Goal: Task Accomplishment & Management: Use online tool/utility

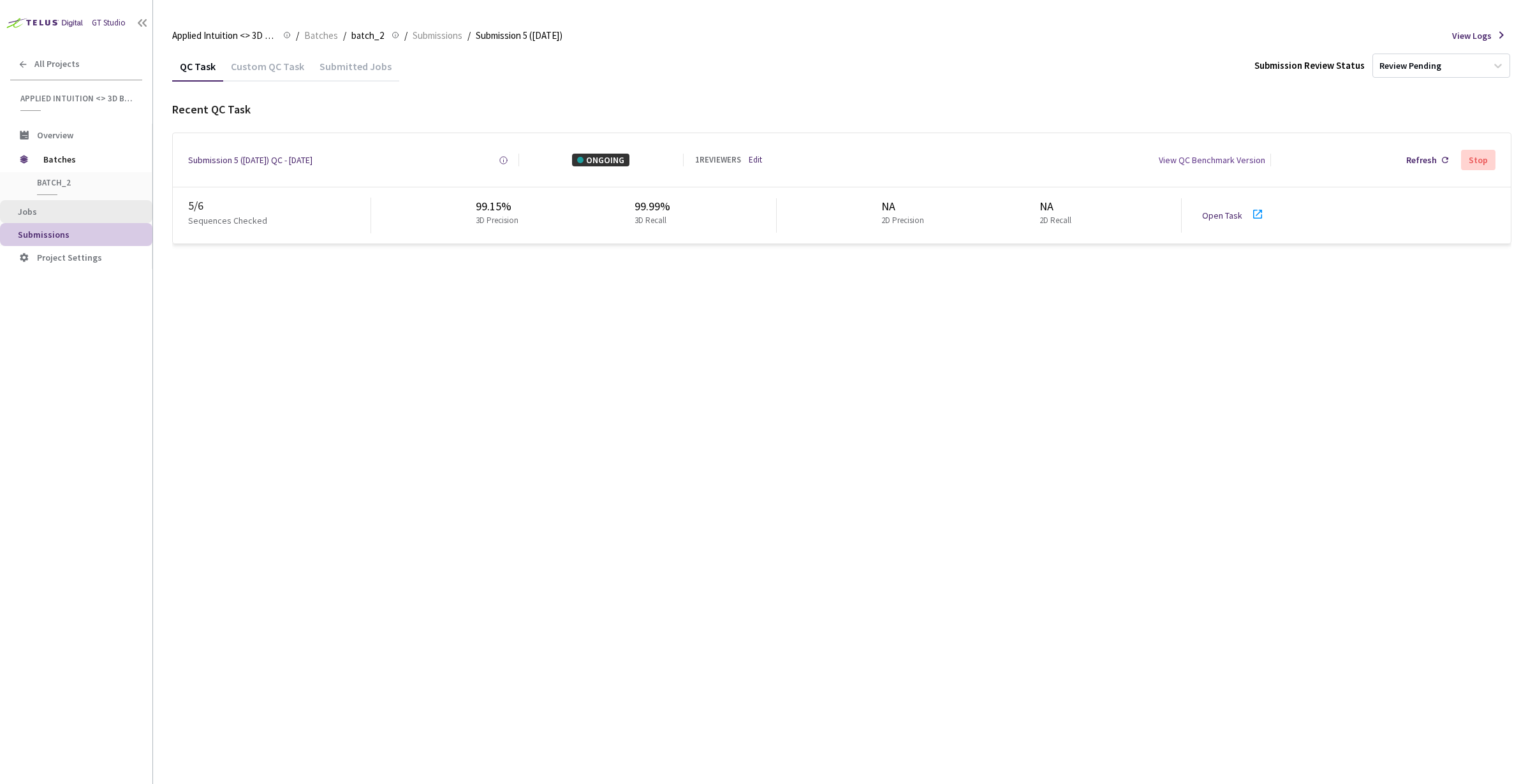
click at [39, 212] on span "Jobs" at bounding box center [80, 212] width 124 height 11
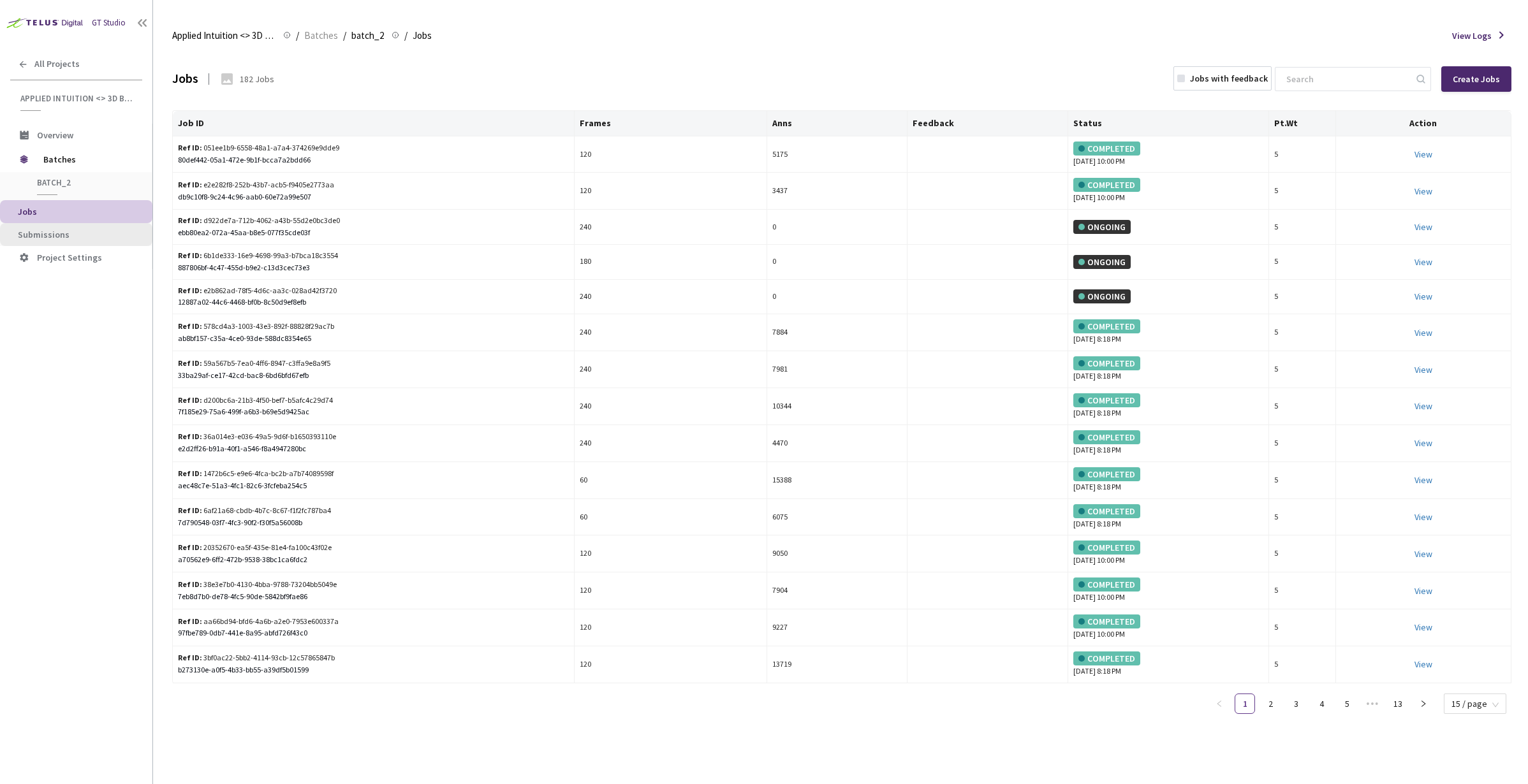
click at [51, 227] on li "Submissions" at bounding box center [76, 235] width 153 height 23
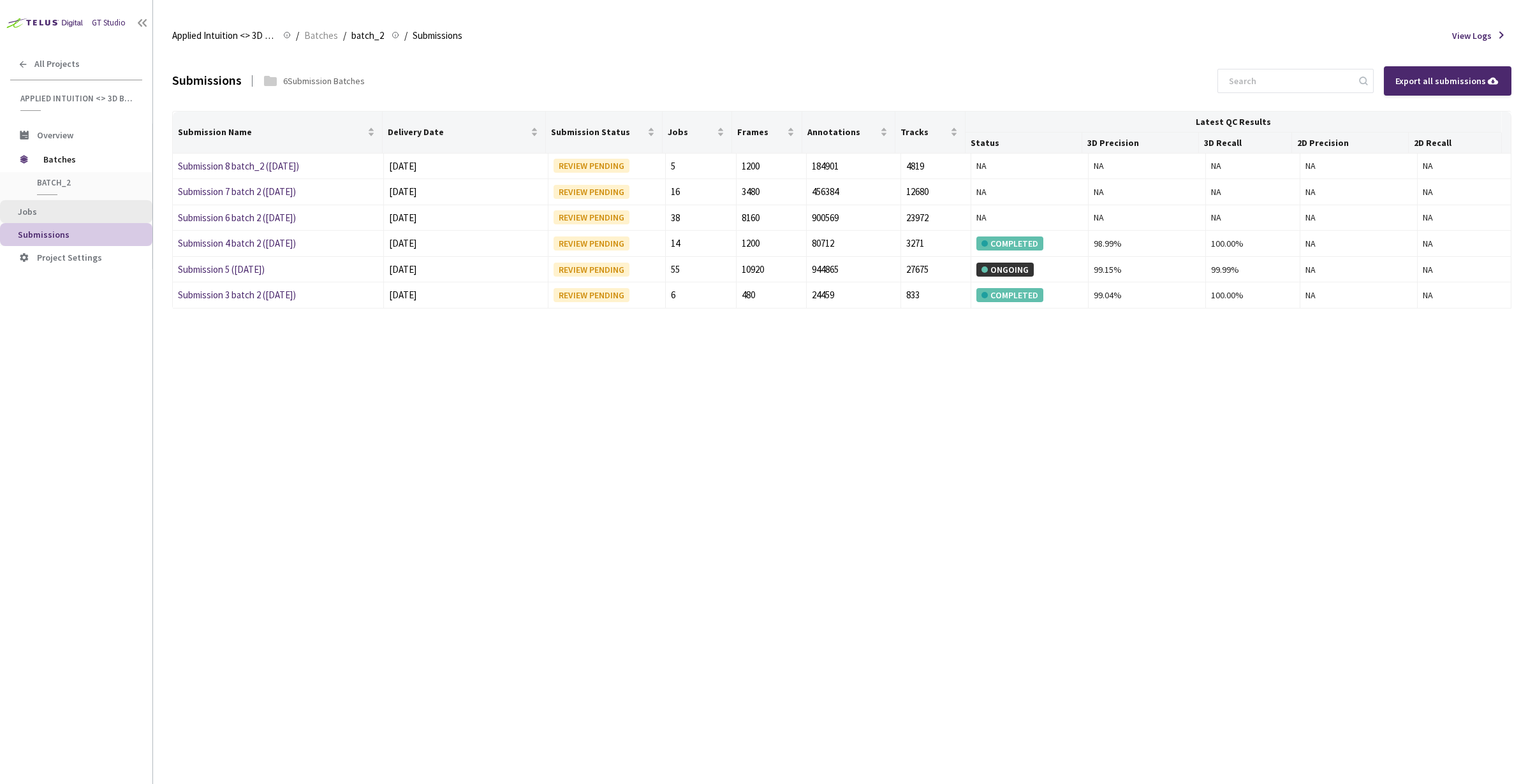
click at [40, 220] on li "Jobs" at bounding box center [76, 212] width 153 height 23
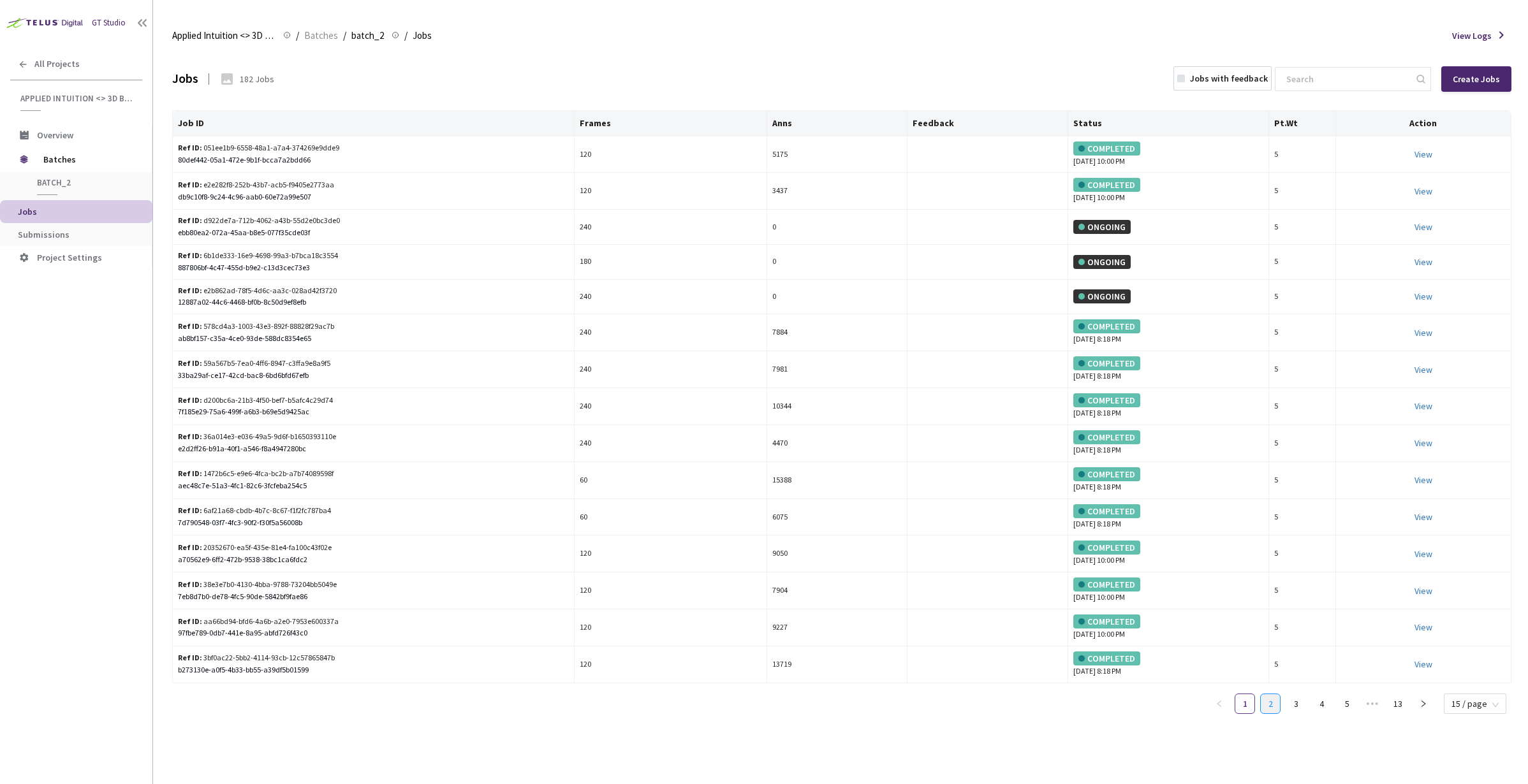
click at [1271, 711] on link "2" at bounding box center [1271, 704] width 19 height 19
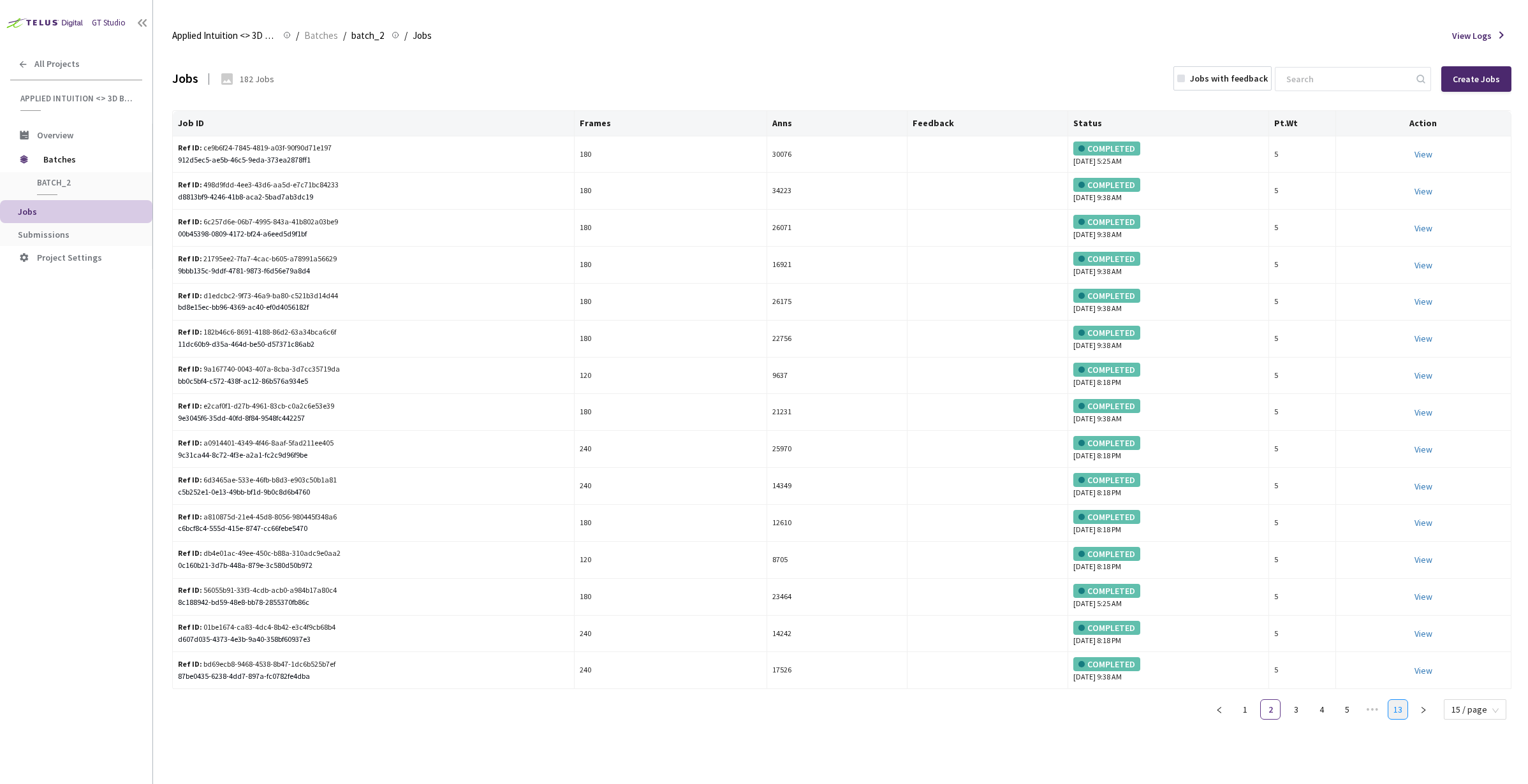
click at [1399, 710] on link "13" at bounding box center [1398, 710] width 19 height 19
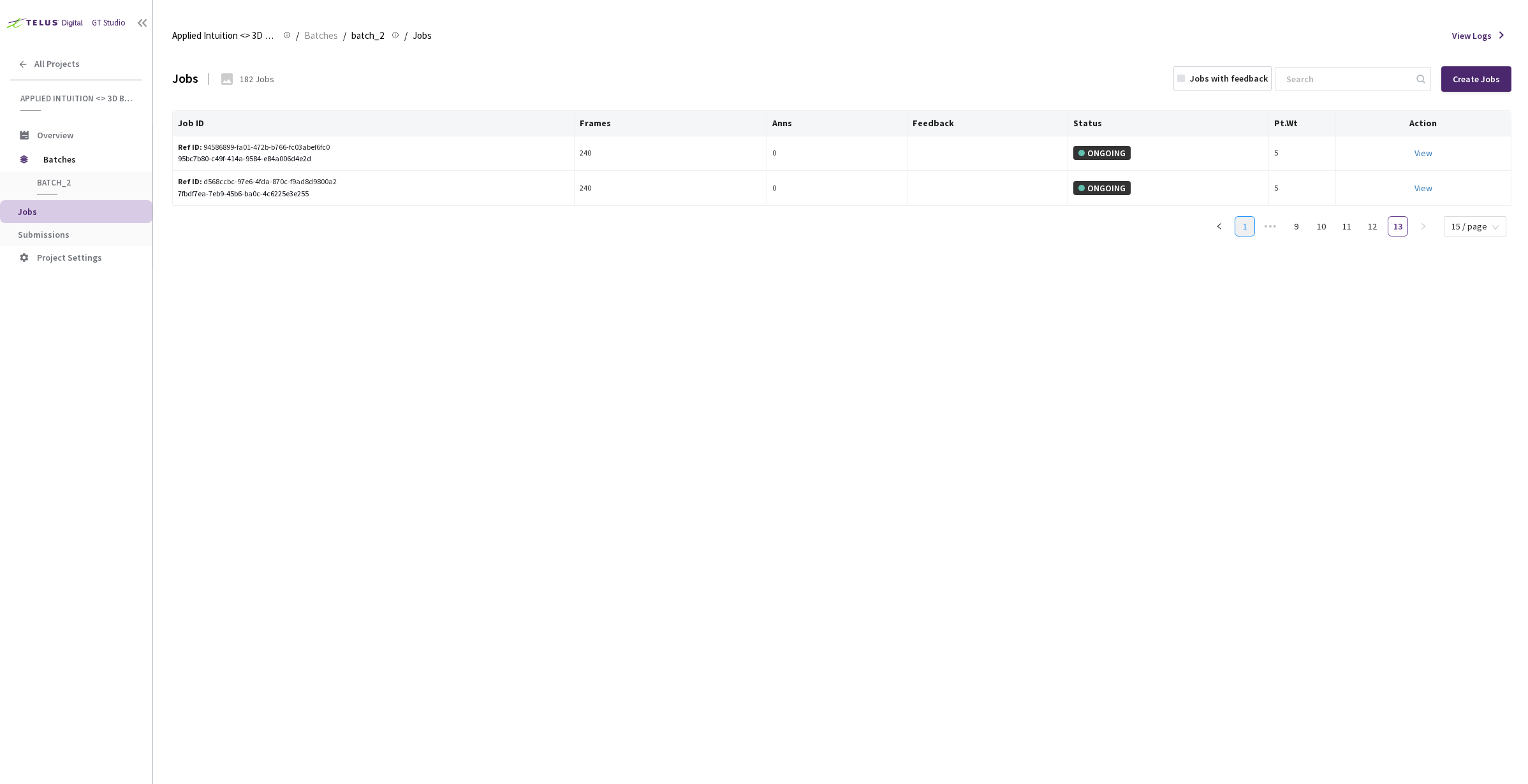
click at [1248, 231] on link "1" at bounding box center [1245, 226] width 19 height 19
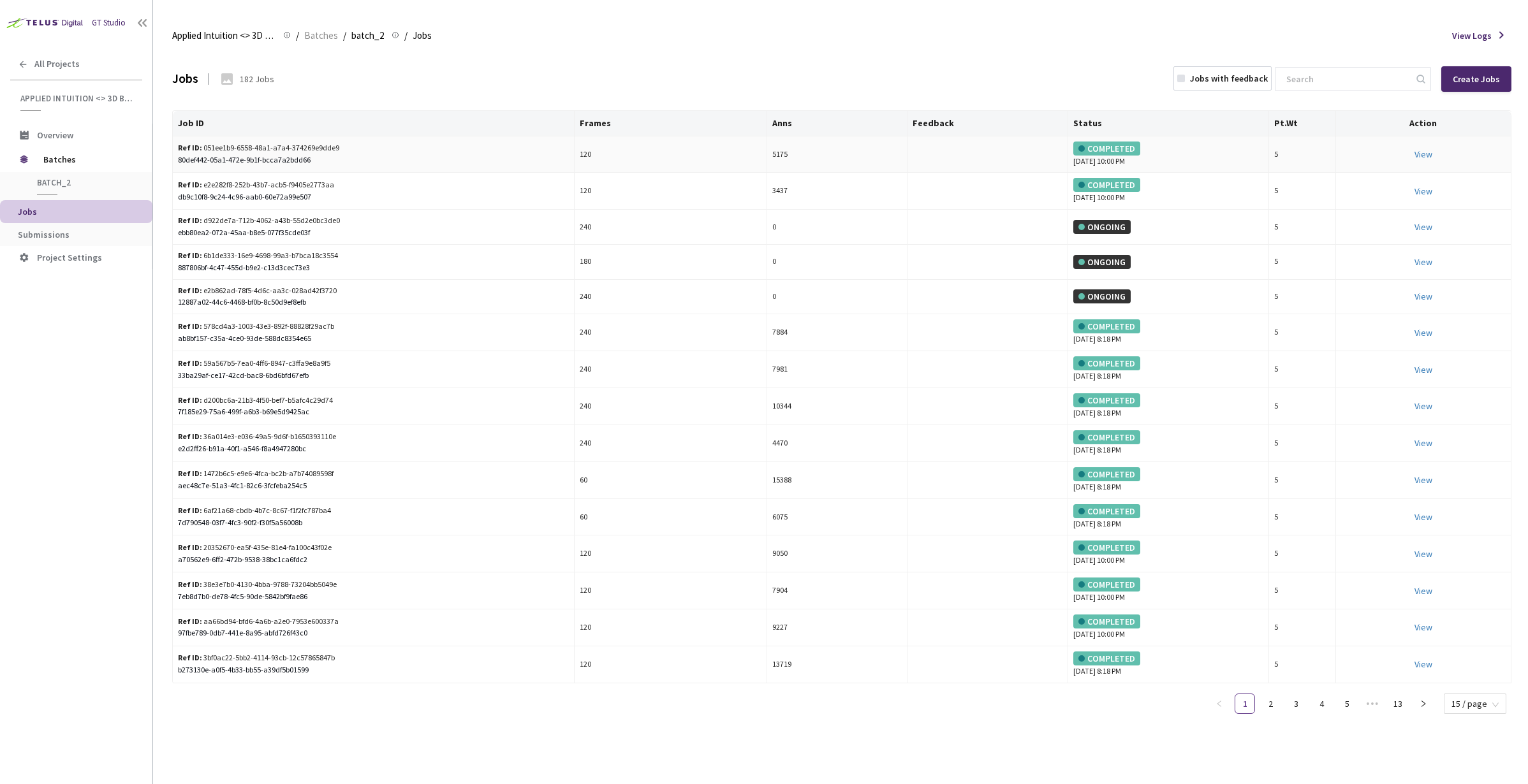
click at [353, 153] on div "Ref ID: 051ee1b9-6558-48a1-a7a4-374269e9dde9 80def442-05a1-472e-9b1f-bcca7a2bdd…" at bounding box center [373, 155] width 391 height 25
click at [450, 147] on div "Ref ID: 051ee1b9-6558-48a1-a7a4-374269e9dde9 80def442-05a1-472e-9b1f-bcca7a2bdd…" at bounding box center [373, 155] width 391 height 25
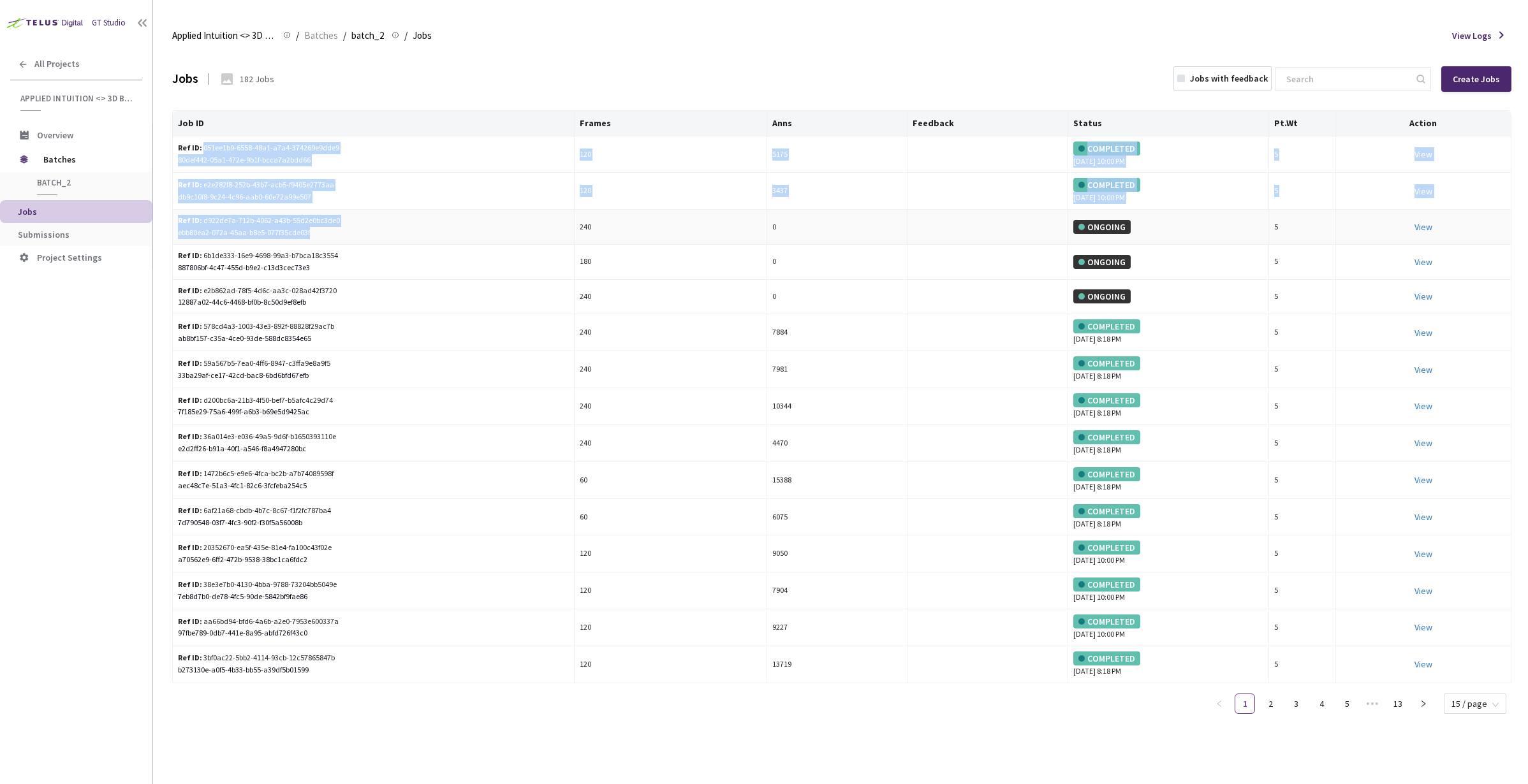
drag, startPoint x: 204, startPoint y: 145, endPoint x: 330, endPoint y: 242, distance: 159.0
click at [330, 242] on tbody "Ref ID: 051ee1b9-6558-48a1-a7a4-374269e9dde9 80def442-05a1-472e-9b1f-bcca7a2bdd…" at bounding box center [842, 410] width 1339 height 547
click at [338, 236] on div "ebb80ea2-072a-45aa-b8e5-077f35cde03f" at bounding box center [373, 233] width 391 height 12
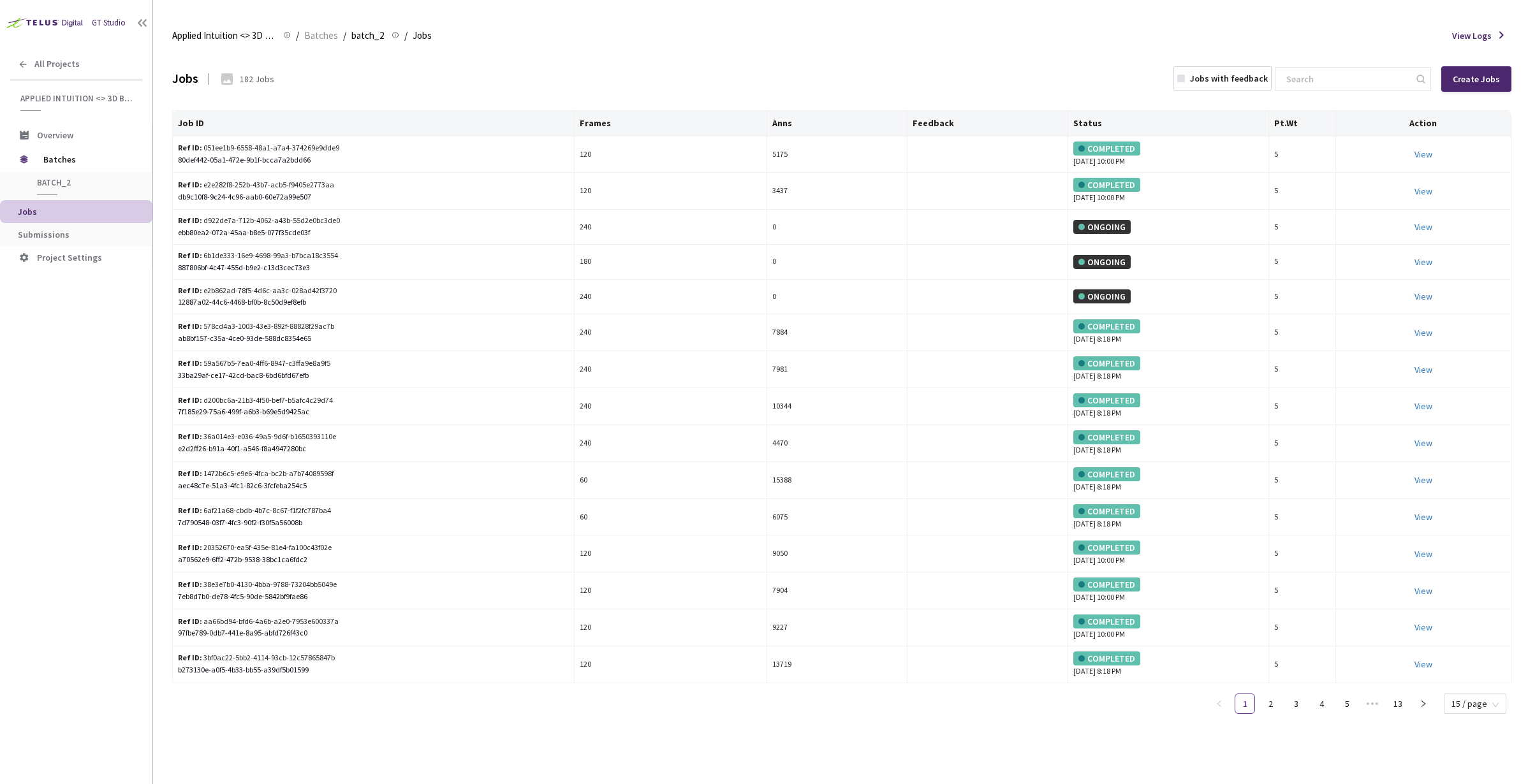
click at [575, 106] on div "Jobs 182 Jobs Jobs with feedback Create Jobs" at bounding box center [841, 79] width 1339 height 56
click at [1332, 74] on input at bounding box center [1347, 79] width 136 height 23
click at [885, 74] on div "Jobs 182 Jobs Jobs with feedback Create Jobs" at bounding box center [841, 79] width 1339 height 56
click at [1345, 84] on input at bounding box center [1347, 79] width 136 height 23
paste input "0d825686-1841-498e-8575-0b65a53a3ea8"
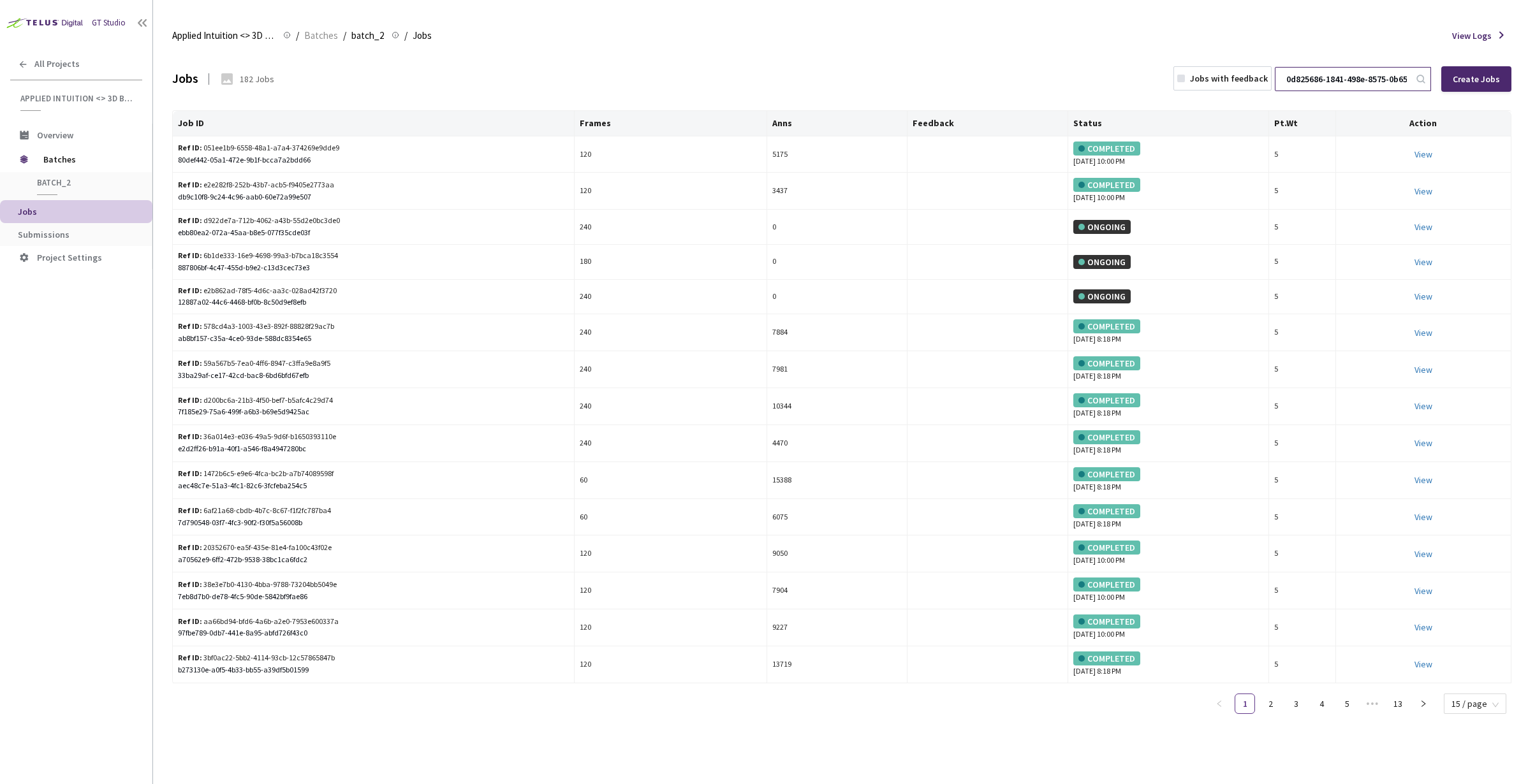
scroll to position [0, 65]
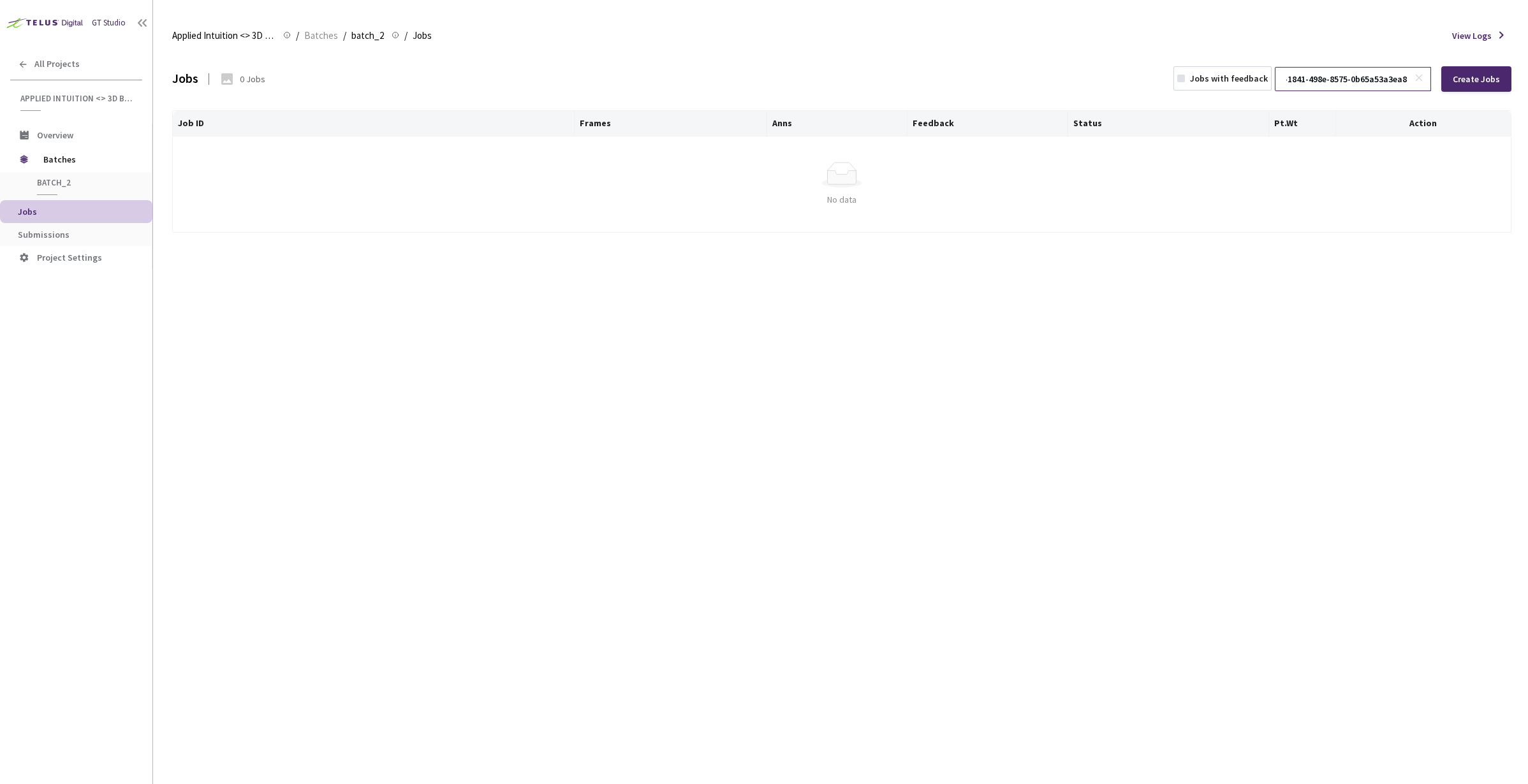
type input "0d825686-1841-498e-8575-0b65a53a3ea8"
click at [1422, 77] on rect at bounding box center [1420, 77] width 7 height 7
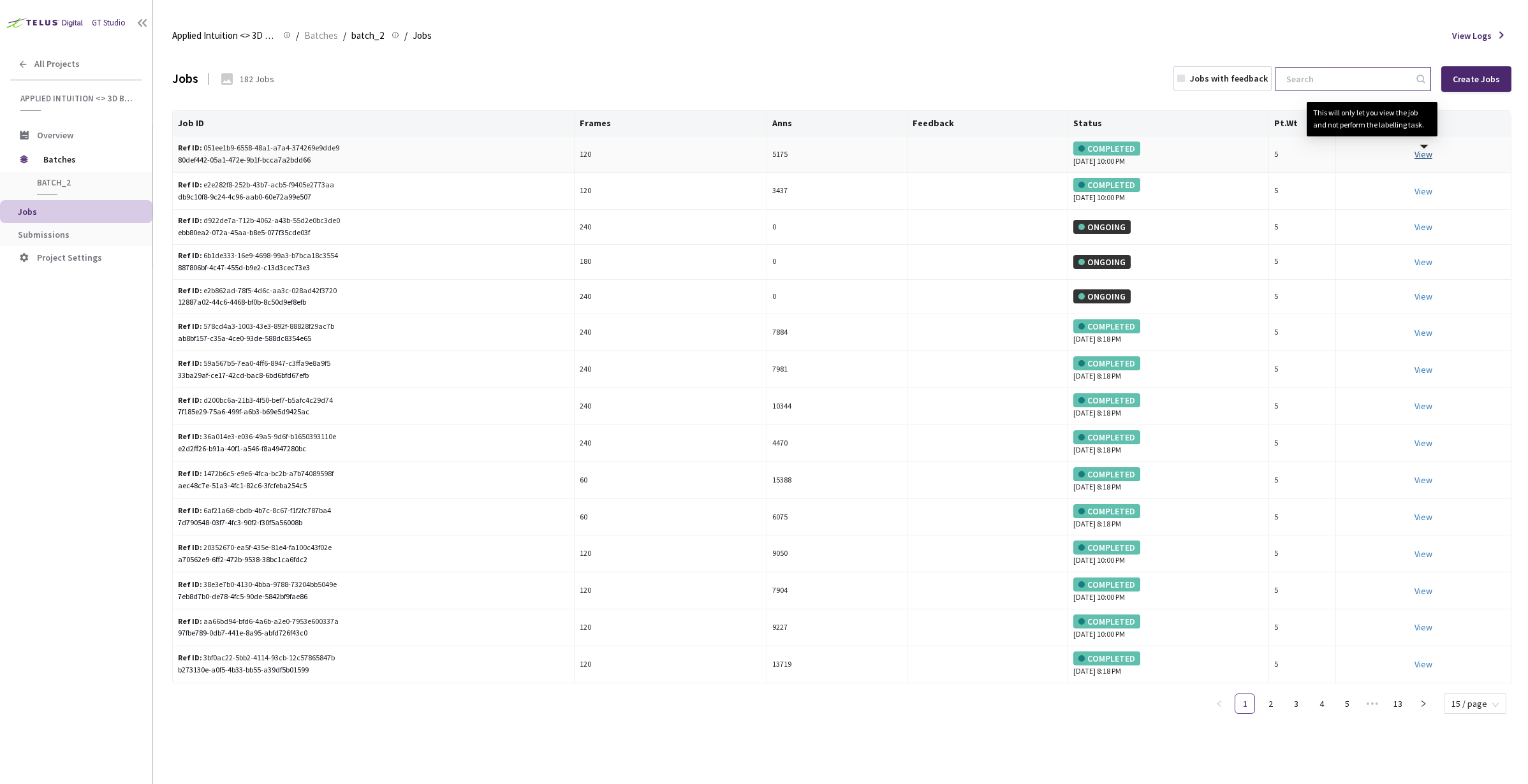
click at [1422, 156] on link "View This will only let you view the job and not perform the labelling task." at bounding box center [1423, 155] width 18 height 12
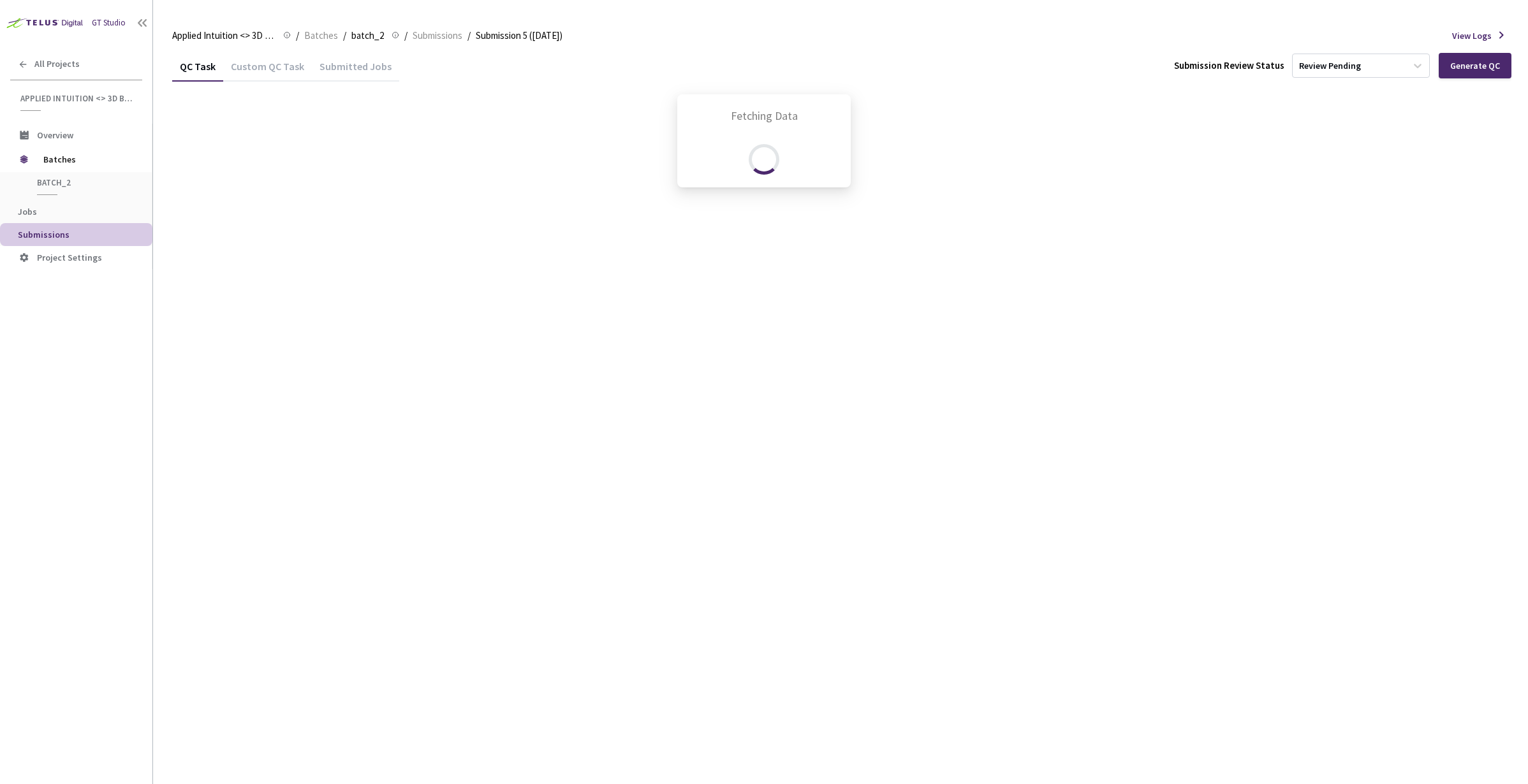
click at [37, 209] on div "Fetching Data" at bounding box center [764, 392] width 1528 height 784
click at [33, 210] on div "Fetching Data" at bounding box center [764, 392] width 1528 height 784
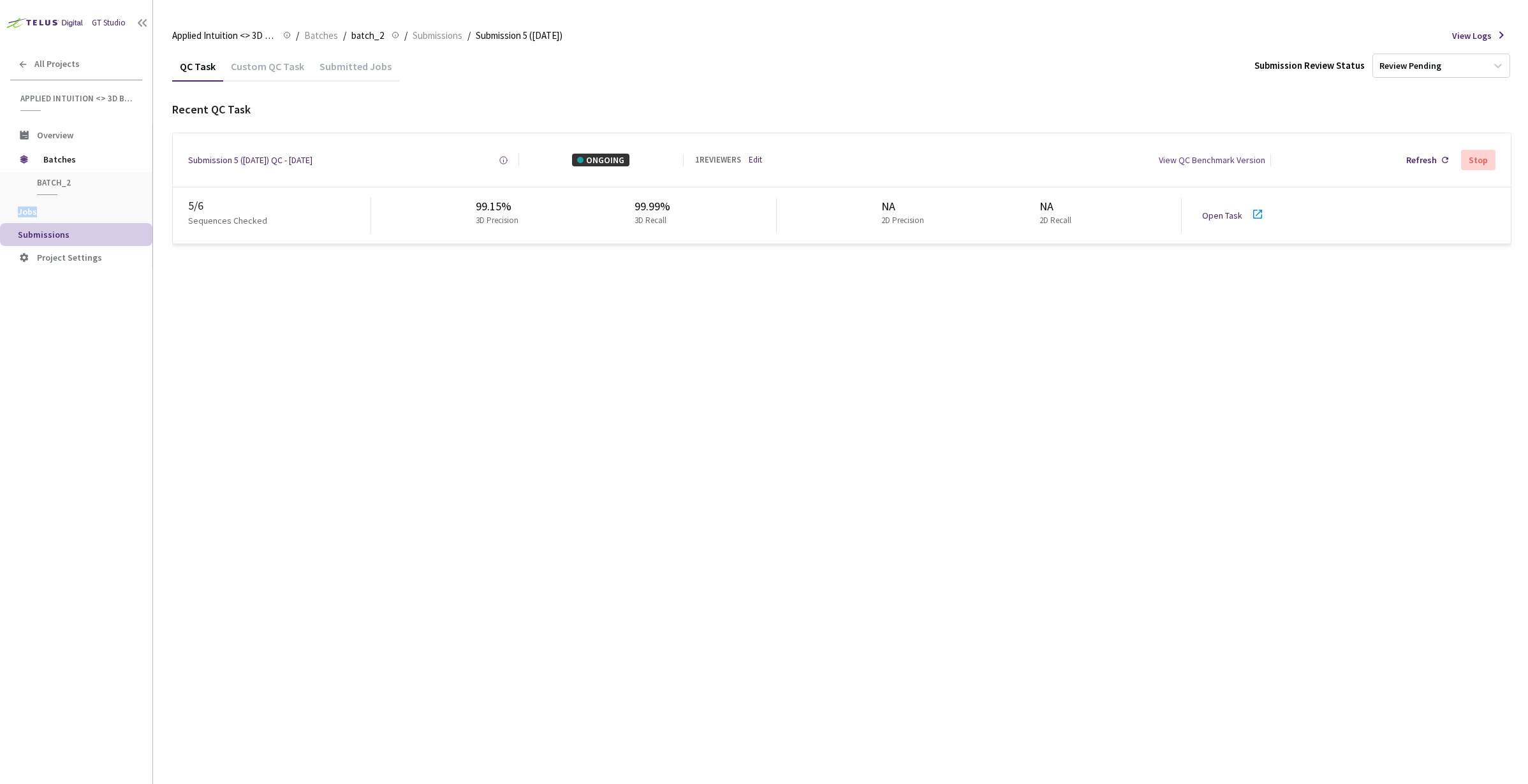
click at [33, 210] on span "Jobs" at bounding box center [27, 212] width 19 height 12
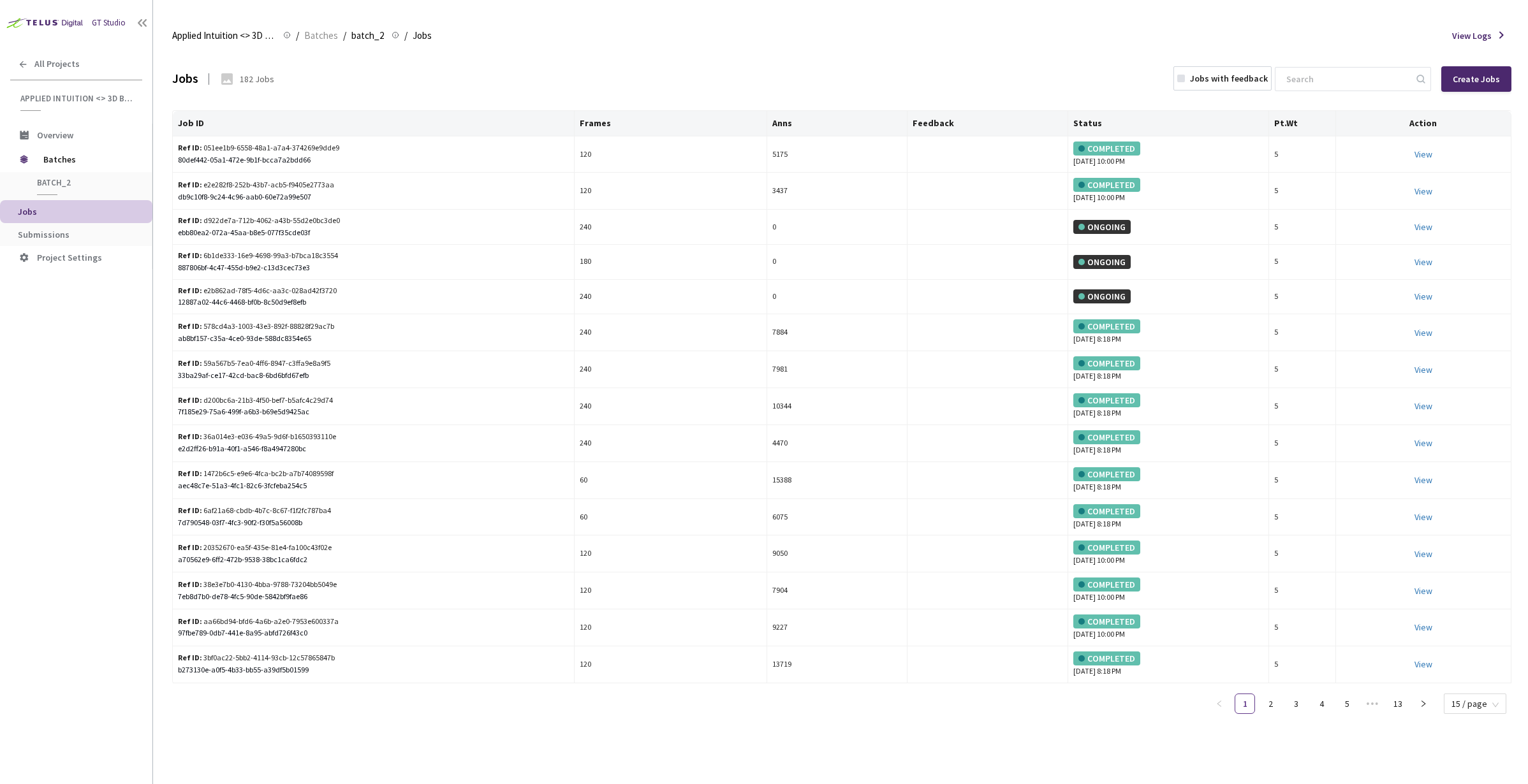
click at [50, 208] on span "Jobs" at bounding box center [80, 212] width 124 height 11
click at [1428, 149] on link "View This will only let you view the job and not perform the labelling task." at bounding box center [1423, 155] width 18 height 12
